Goal: Navigation & Orientation: Go to known website

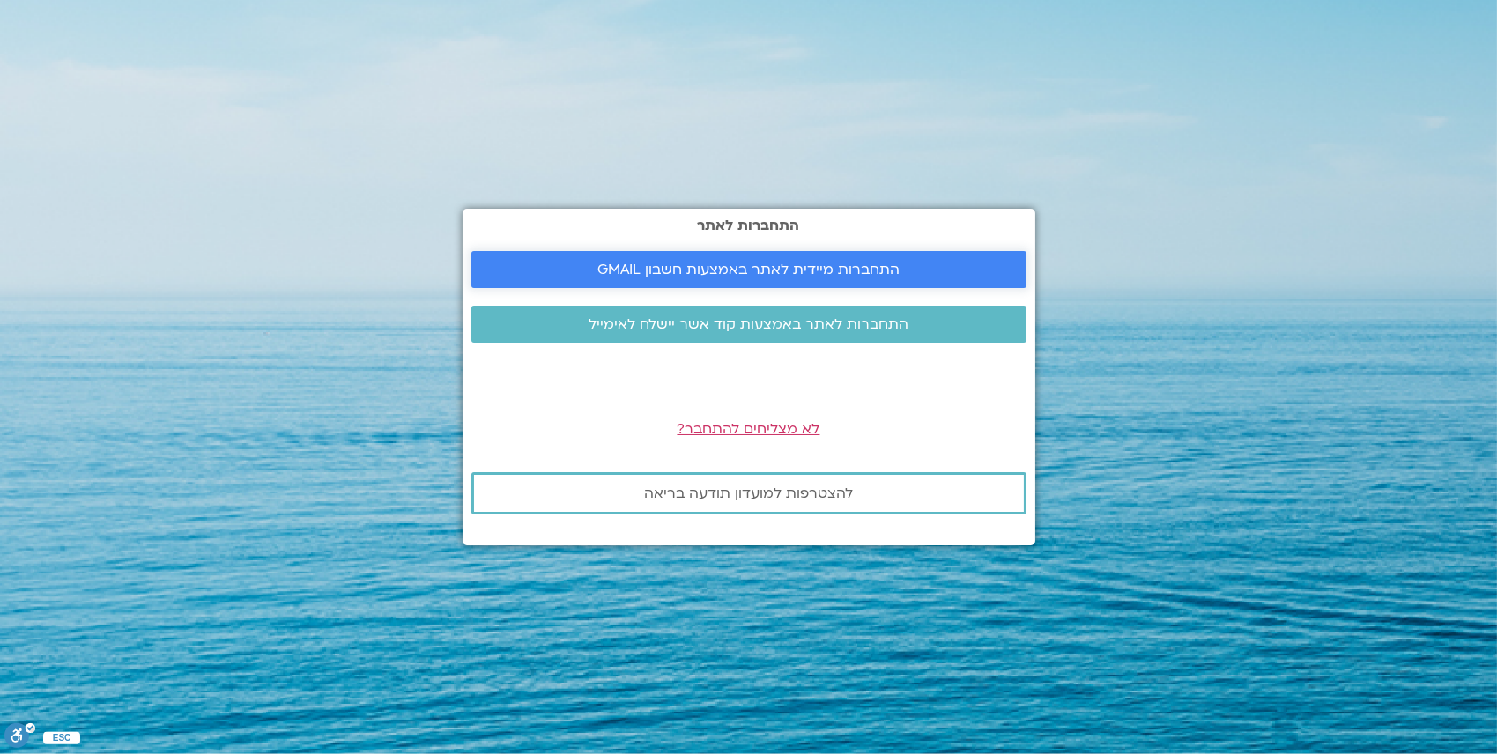
click at [714, 273] on span "התחברות מיידית לאתר באמצעות חשבון GMAIL" at bounding box center [748, 270] width 302 height 16
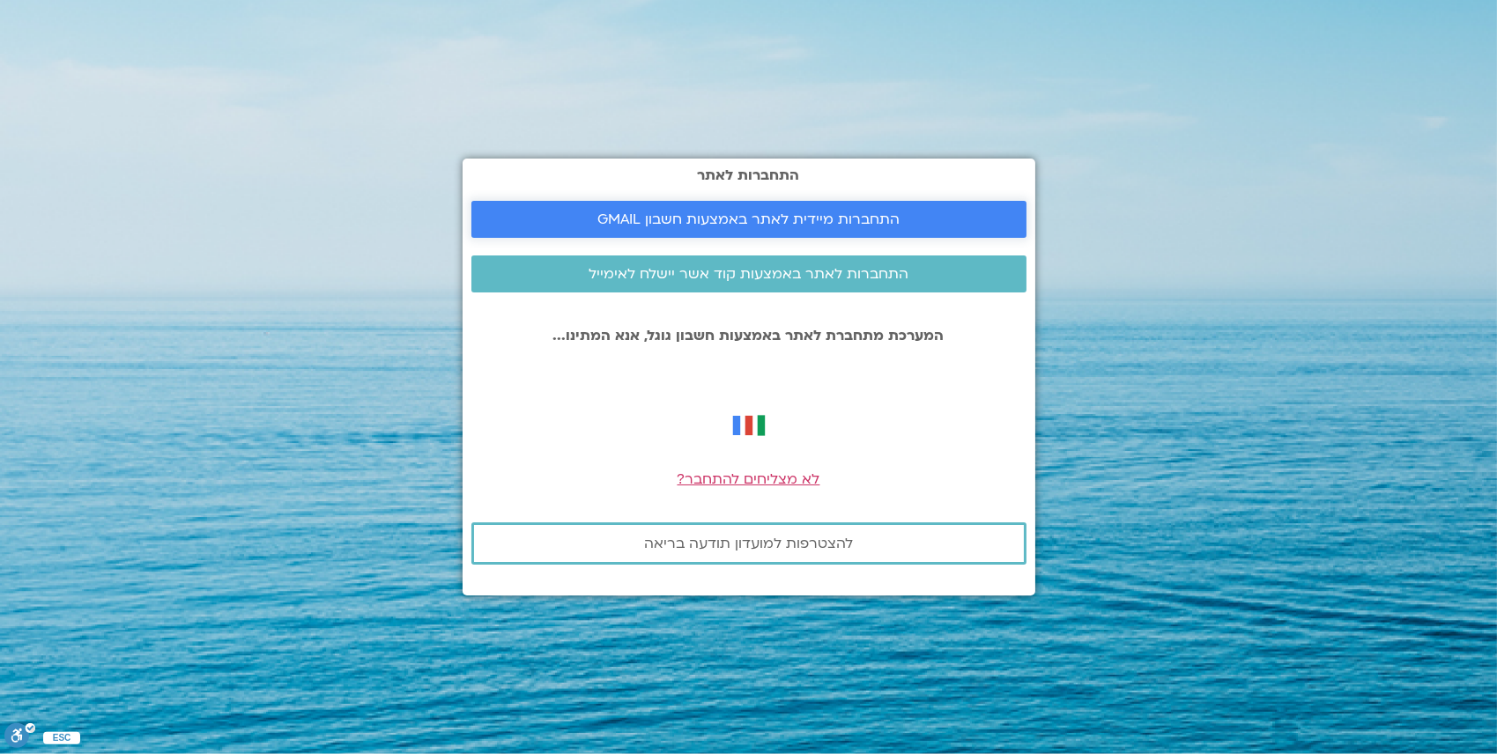
click at [716, 218] on span "התחברות מיידית לאתר באמצעות חשבון GMAIL" at bounding box center [748, 219] width 302 height 16
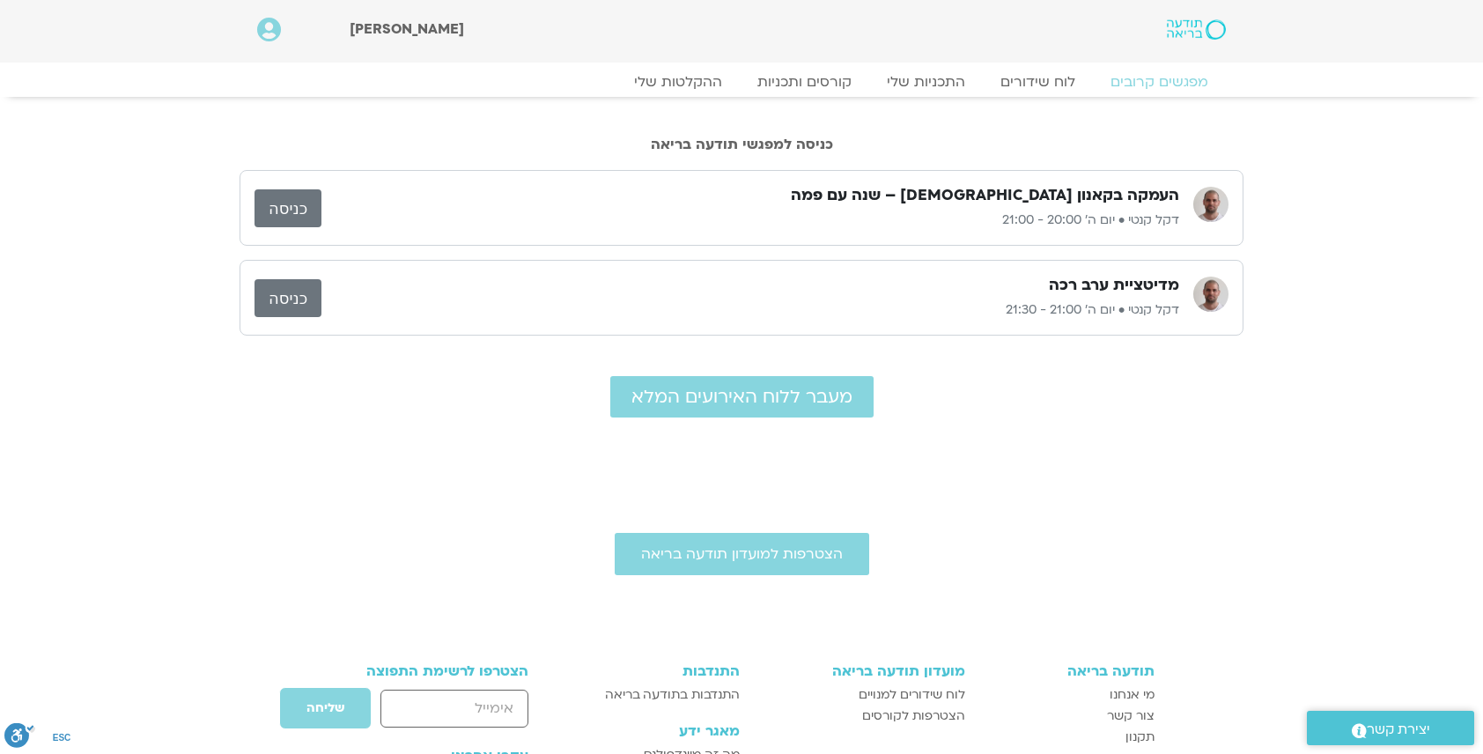
click at [284, 203] on link "כניסה" at bounding box center [288, 208] width 67 height 38
